Goal: Task Accomplishment & Management: Manage account settings

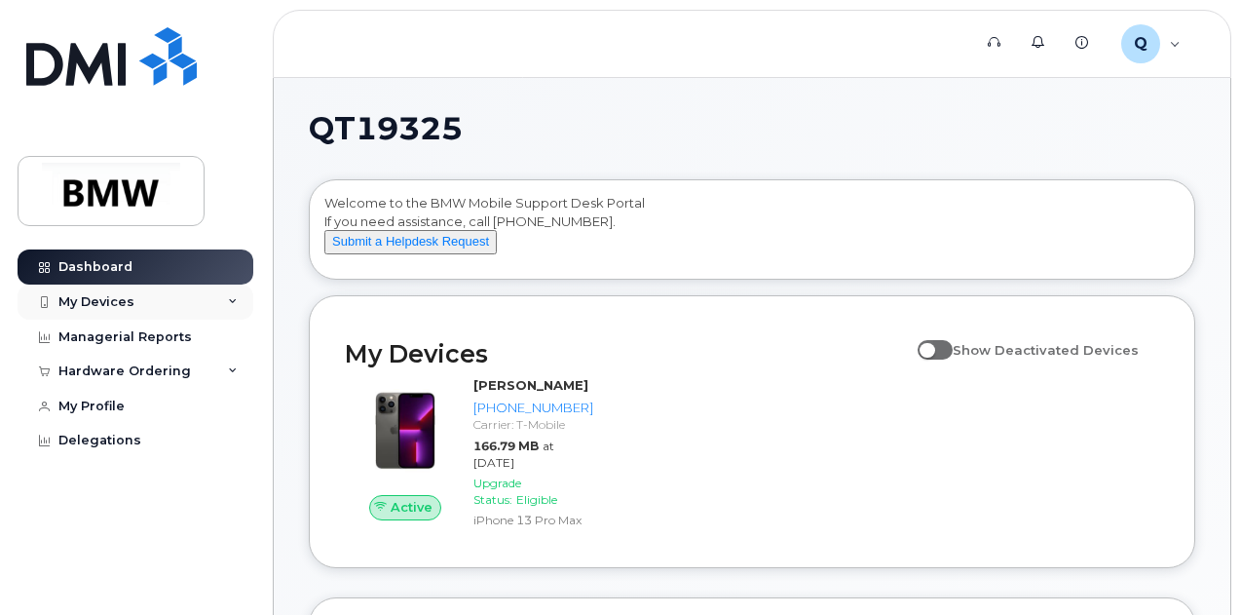
click at [236, 299] on icon at bounding box center [233, 302] width 10 height 10
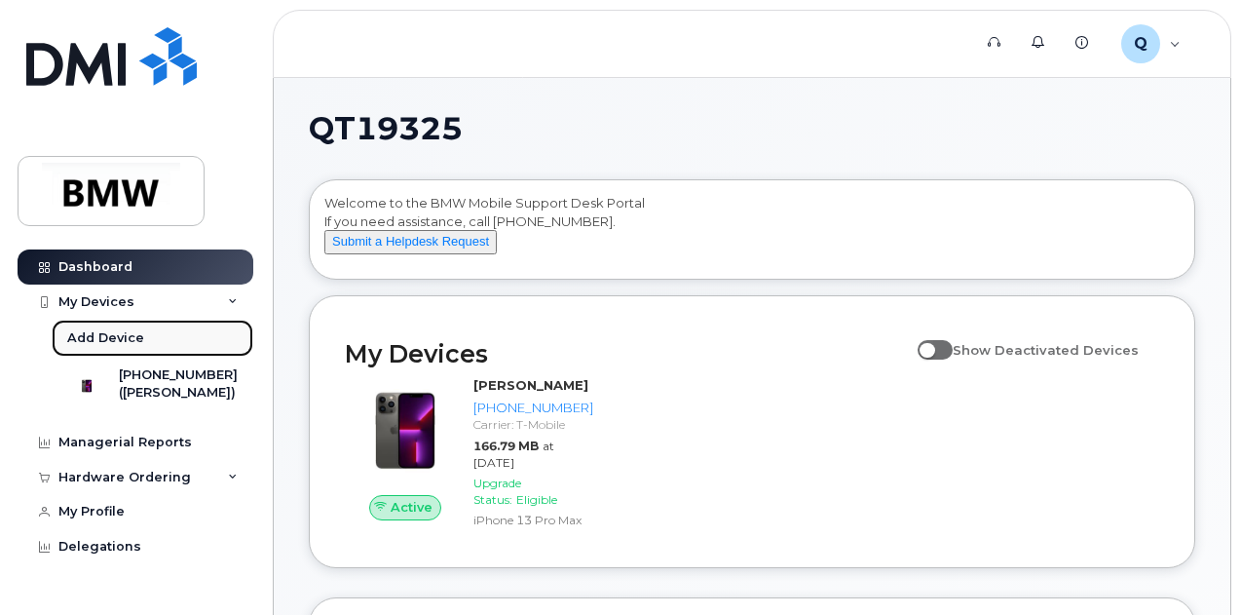
click at [97, 339] on div "Add Device" at bounding box center [105, 338] width 77 height 18
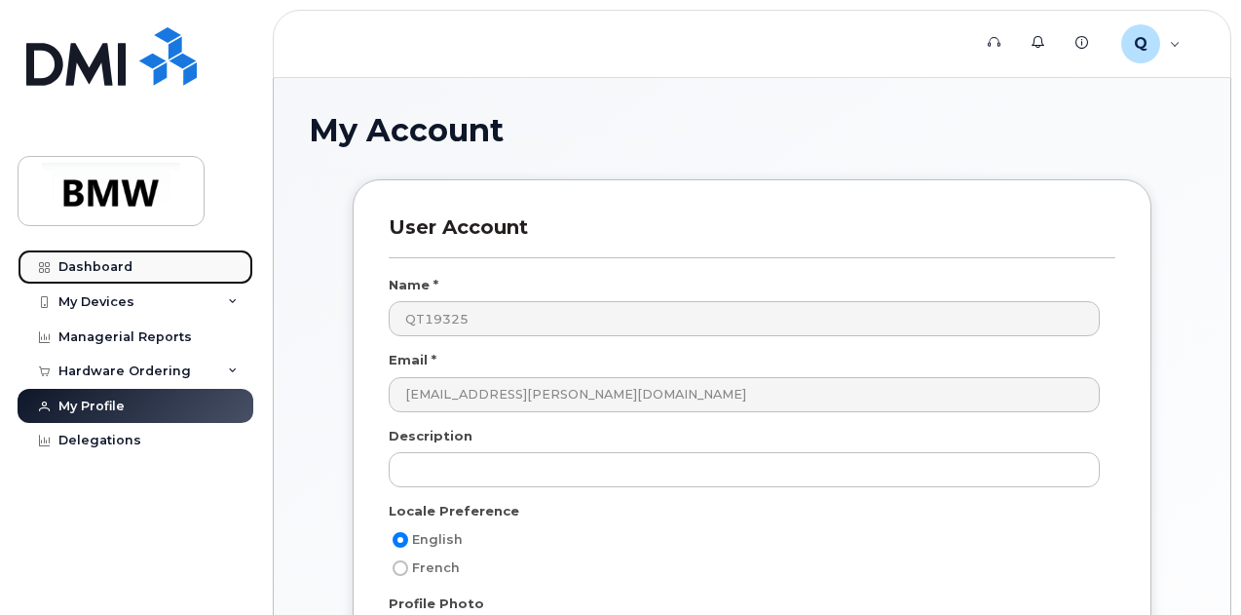
click at [95, 262] on div "Dashboard" at bounding box center [95, 267] width 74 height 16
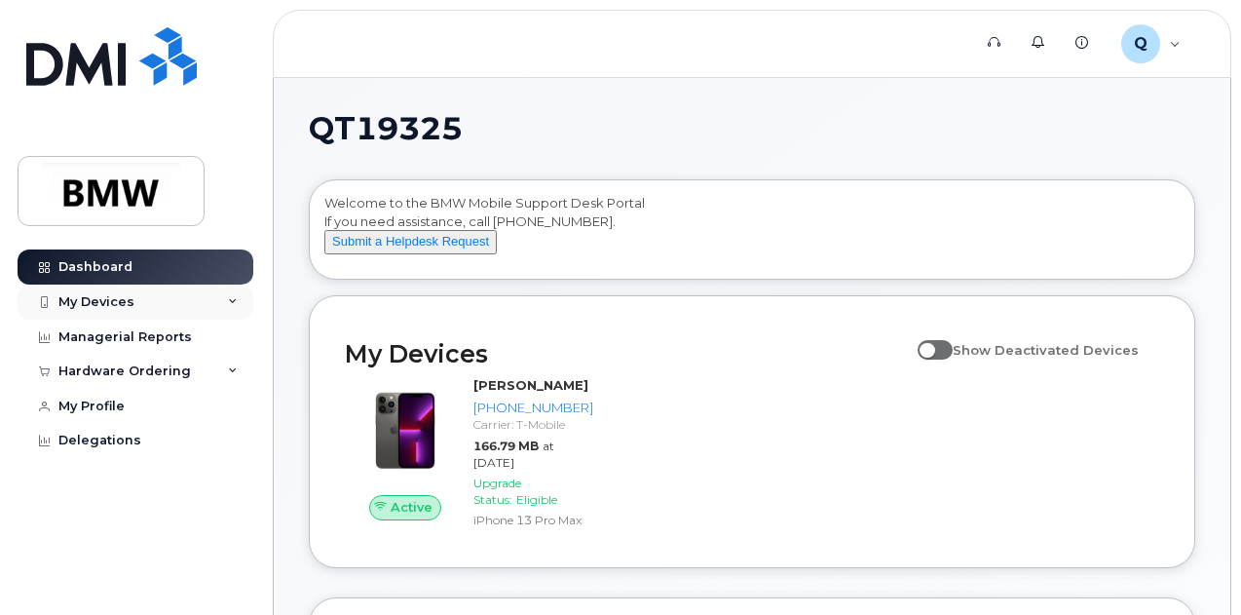
click at [229, 299] on icon at bounding box center [233, 302] width 10 height 10
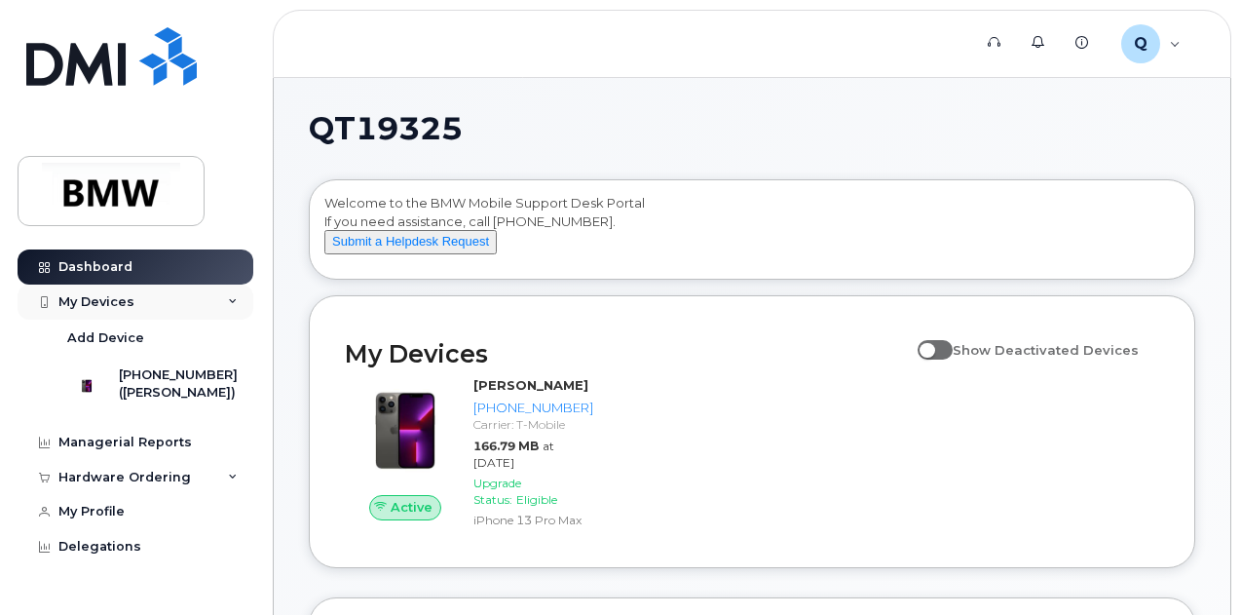
click at [229, 299] on icon at bounding box center [233, 302] width 10 height 10
